Goal: Participate in discussion

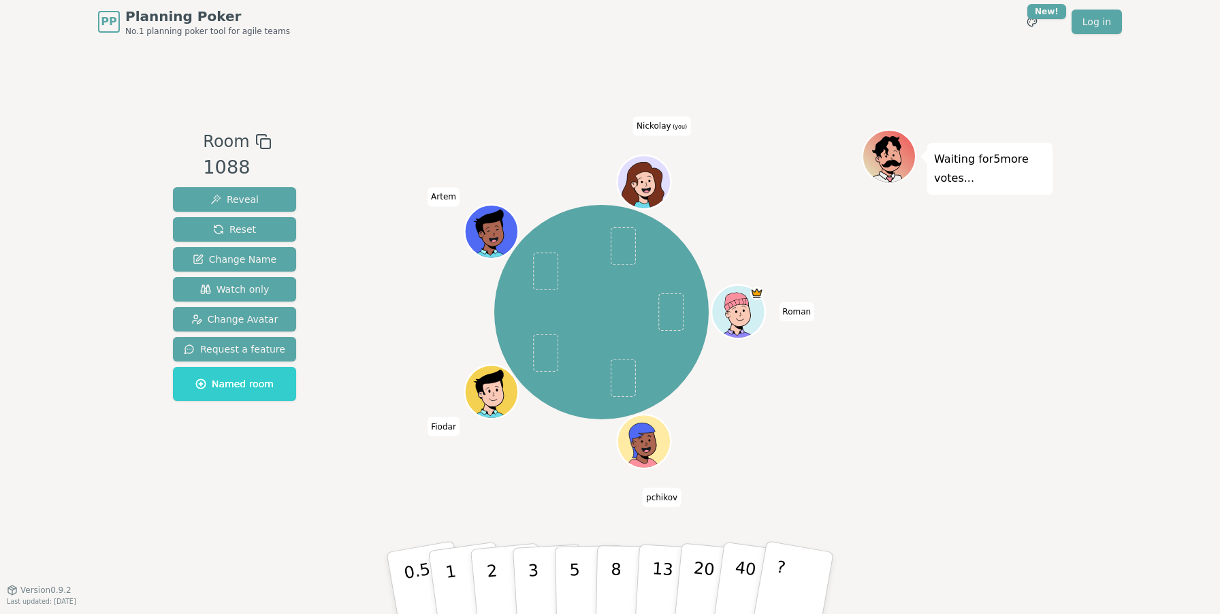
click at [629, 251] on span at bounding box center [622, 245] width 25 height 37
click at [686, 325] on div "Roman pchikov Fiodar Artem Nickolay (you)" at bounding box center [601, 312] width 214 height 214
click at [619, 397] on div "Roman pchikov Fiodar Artem Nickolay (you)" at bounding box center [601, 312] width 214 height 214
click at [561, 364] on div "Roman pchikov Fiodar Artem Nickolay (you)" at bounding box center [601, 312] width 214 height 214
click at [563, 259] on div "Roman pchikov Fiodar Artem Nickolay (you)" at bounding box center [601, 312] width 214 height 214
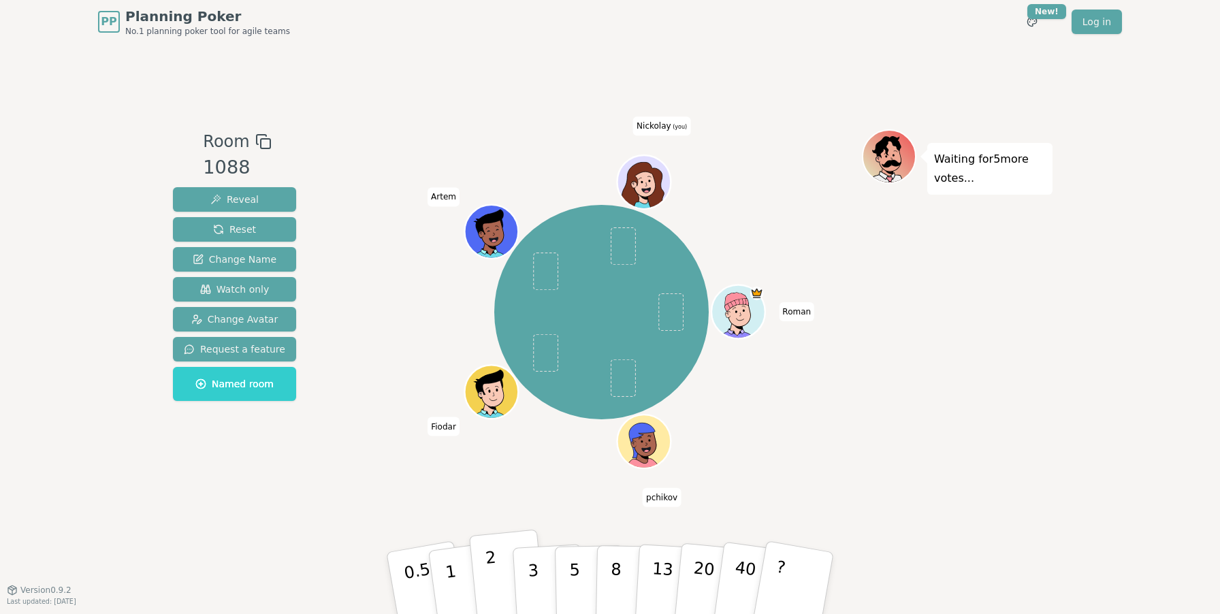
click at [495, 575] on p "2" at bounding box center [494, 585] width 18 height 74
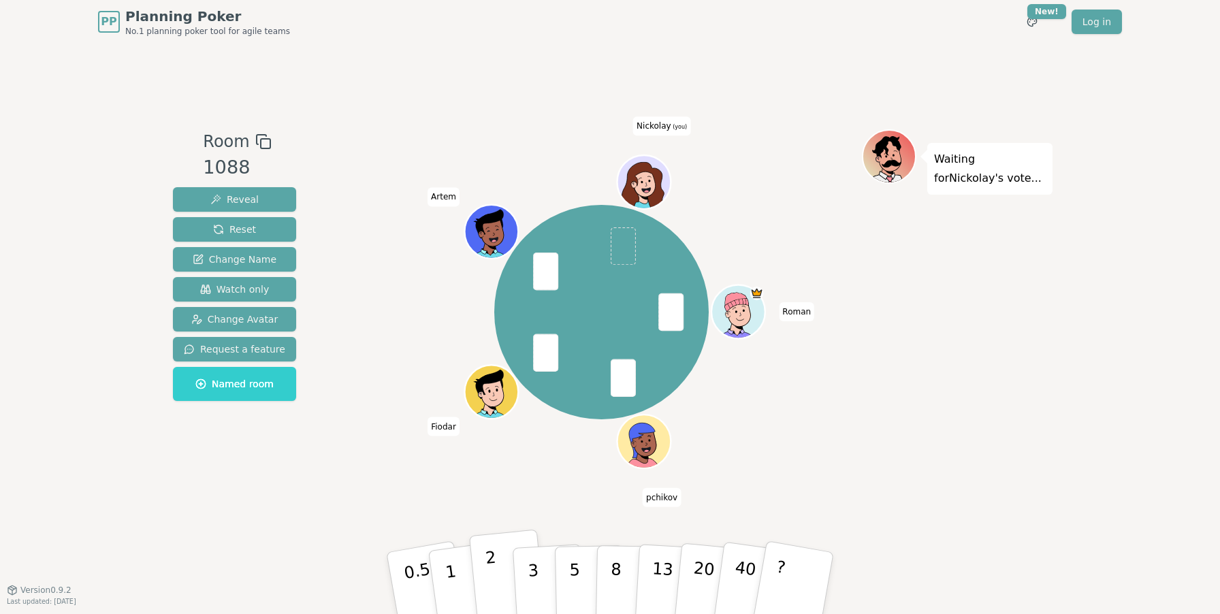
click at [505, 564] on button "2" at bounding box center [508, 584] width 78 height 108
click at [496, 564] on button "2" at bounding box center [508, 584] width 78 height 108
